Goal: Transaction & Acquisition: Purchase product/service

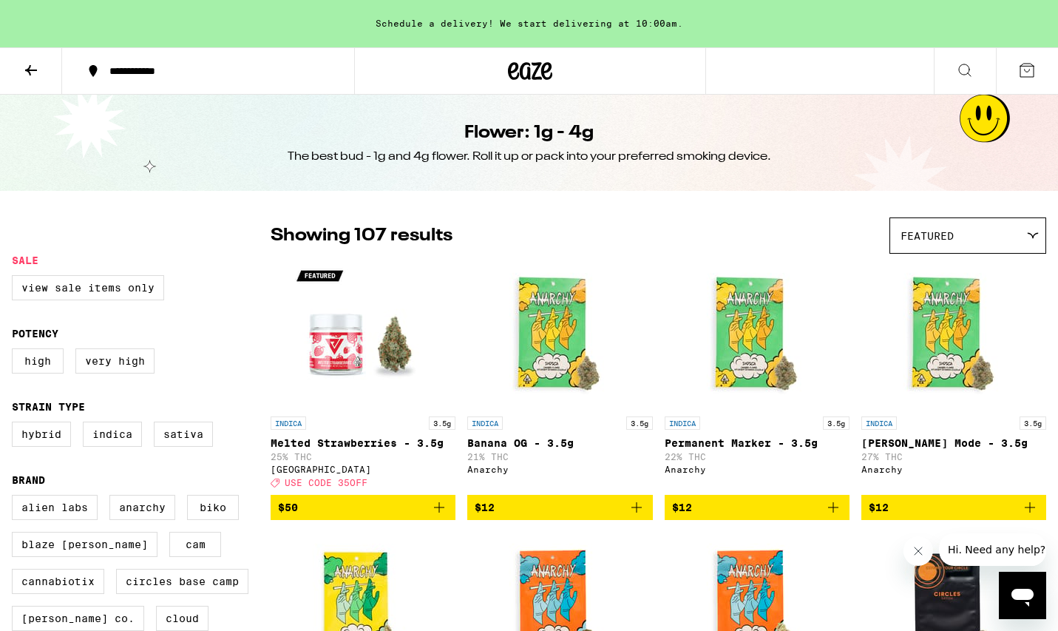
click at [509, 72] on icon at bounding box center [513, 71] width 11 height 18
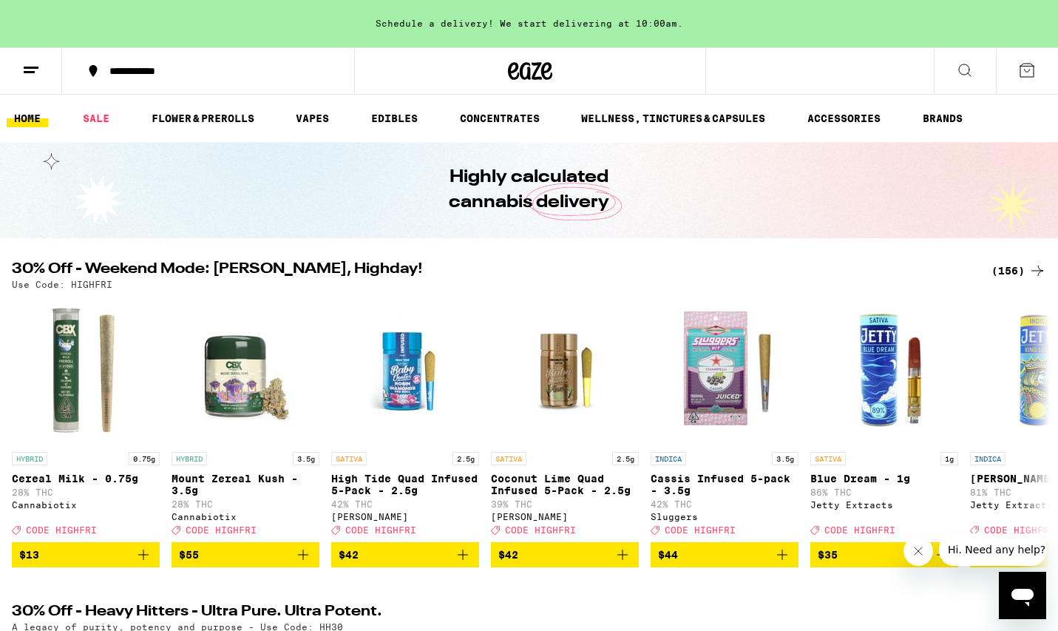
click at [1012, 266] on div "(156)" at bounding box center [1018, 271] width 55 height 18
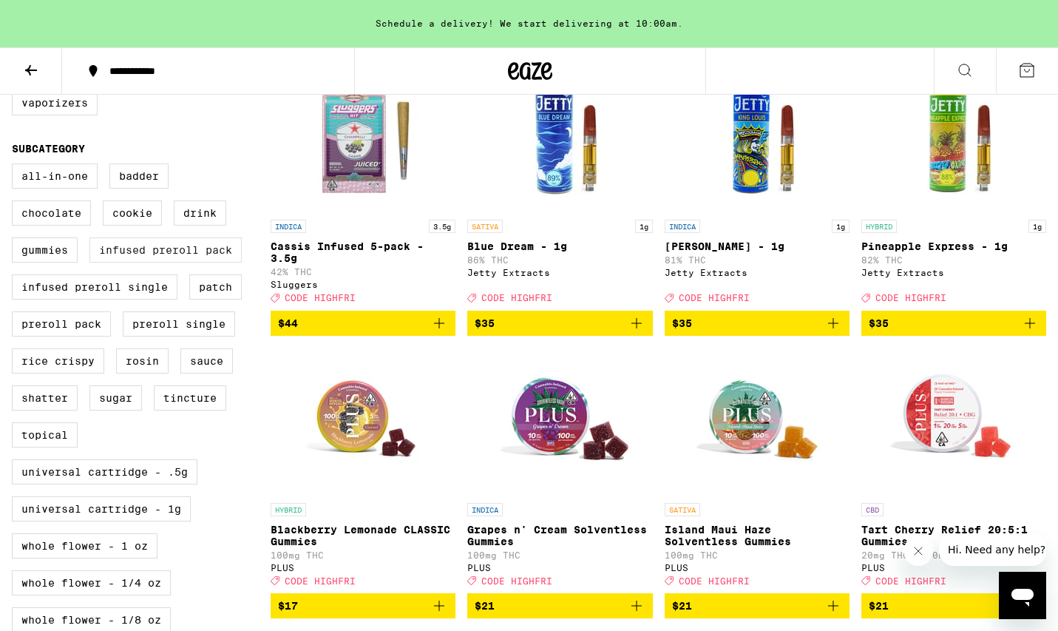
scroll to position [477, 0]
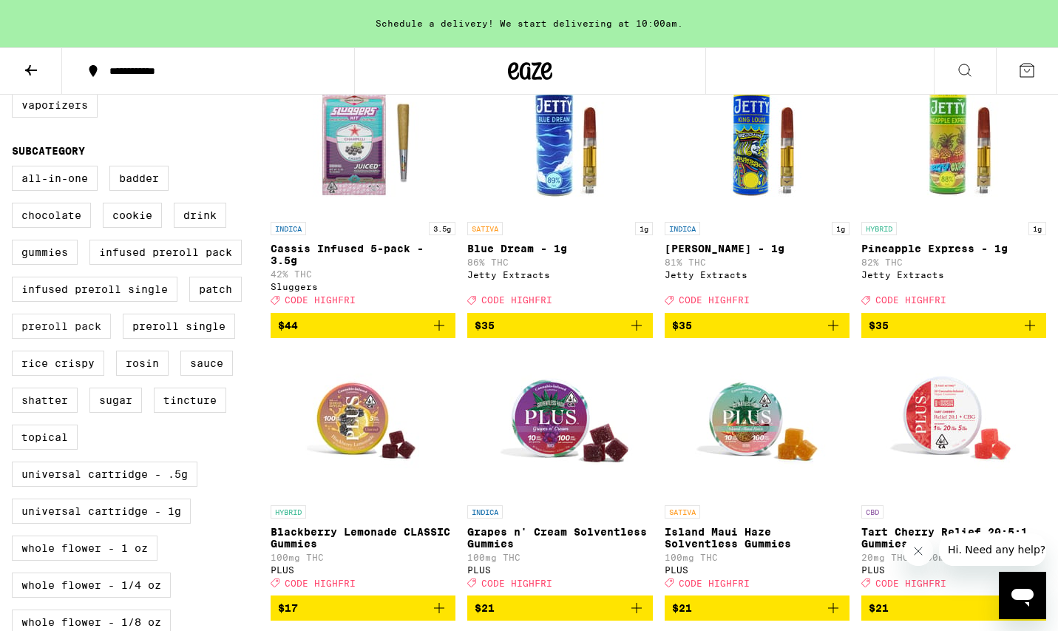
click at [87, 339] on label "Preroll Pack" at bounding box center [61, 325] width 99 height 25
click at [16, 169] on input "Preroll Pack" at bounding box center [15, 168] width 1 height 1
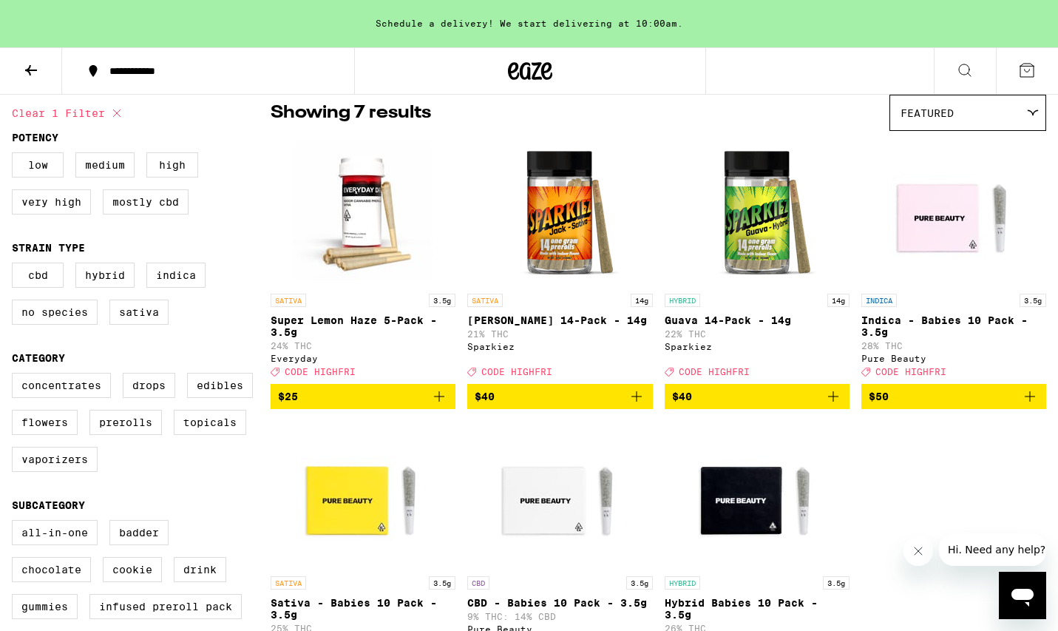
checkbox input "false"
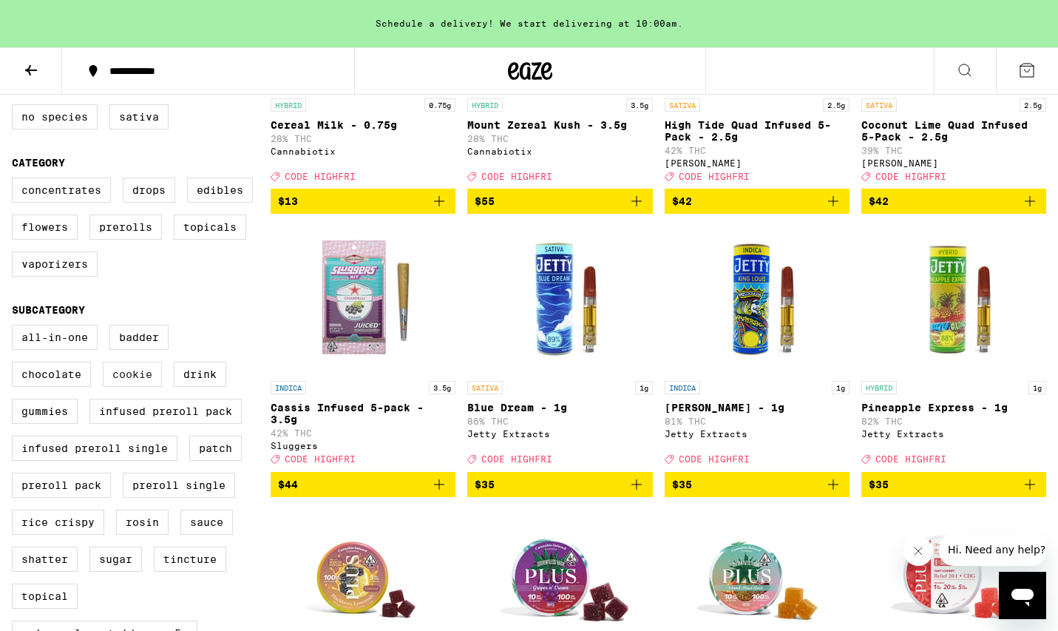
scroll to position [298, 0]
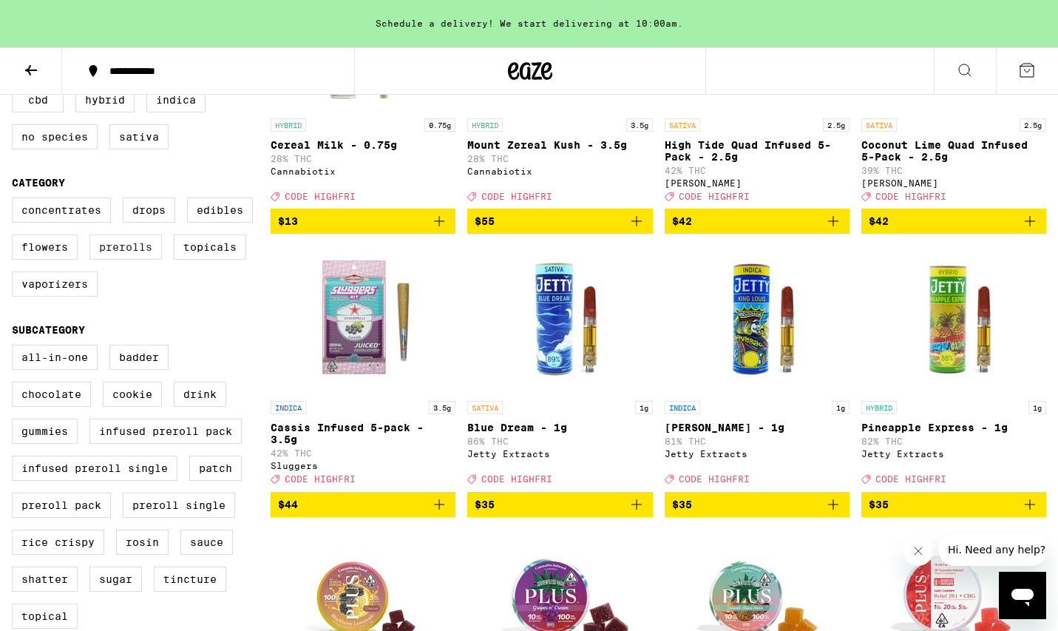
click at [106, 260] on label "Prerolls" at bounding box center [125, 246] width 72 height 25
click at [16, 200] on input "Prerolls" at bounding box center [15, 200] width 1 height 1
checkbox input "true"
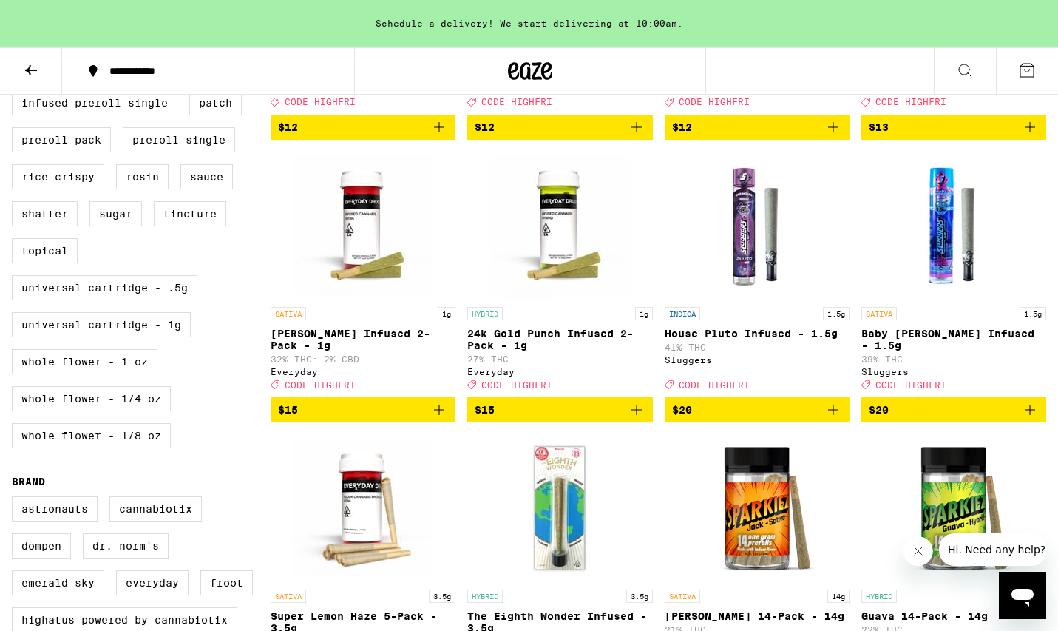
scroll to position [621, 0]
